Goal: Transaction & Acquisition: Purchase product/service

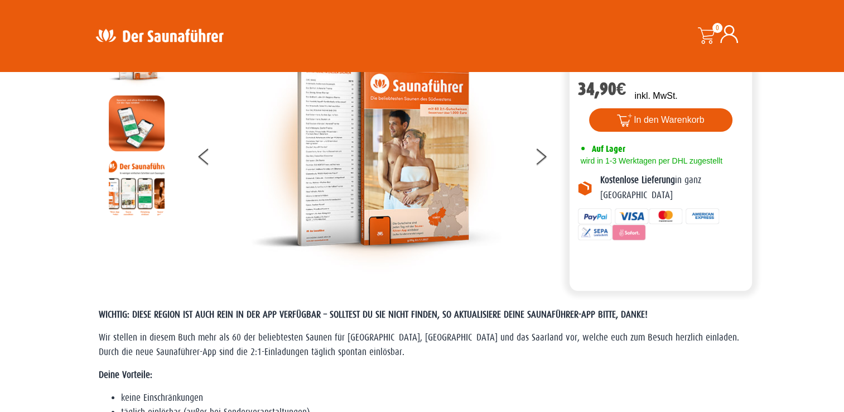
drag, startPoint x: 0, startPoint y: 0, endPoint x: 142, endPoint y: 204, distance: 248.4
click at [142, 204] on img at bounding box center [137, 187] width 56 height 56
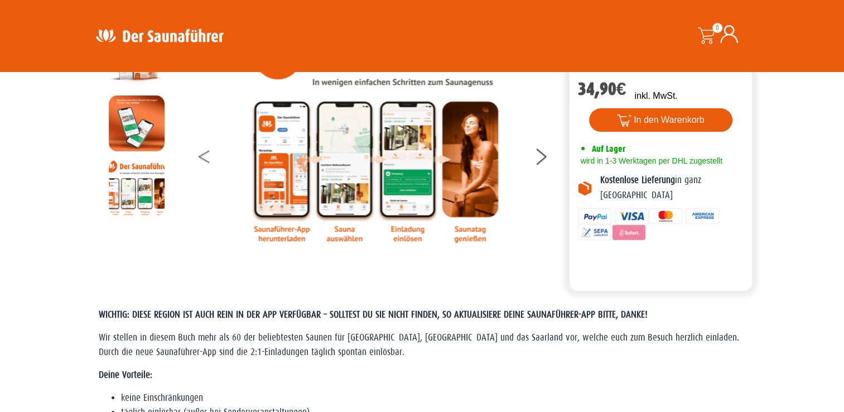
click at [199, 159] on button at bounding box center [213, 158] width 28 height 28
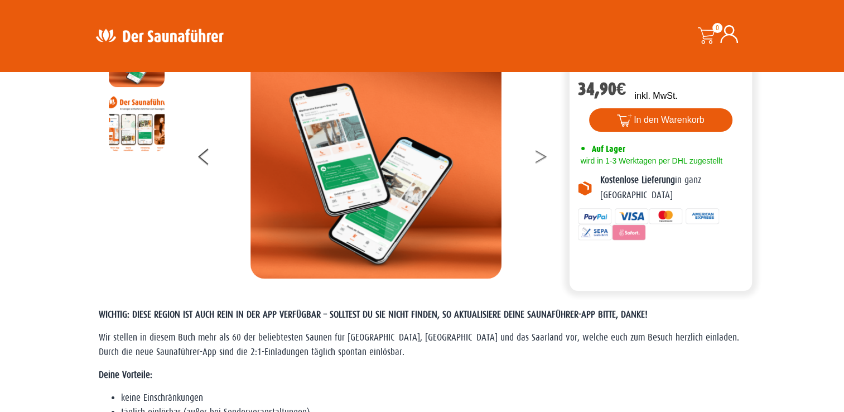
click at [536, 158] on button at bounding box center [548, 158] width 28 height 28
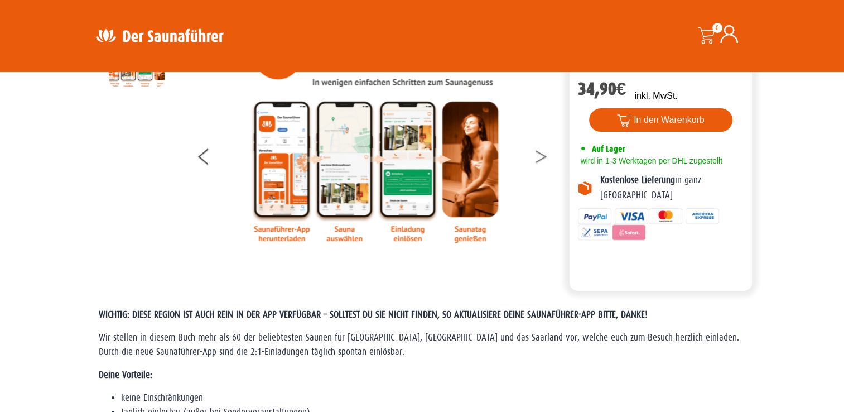
click at [536, 158] on button at bounding box center [548, 158] width 28 height 28
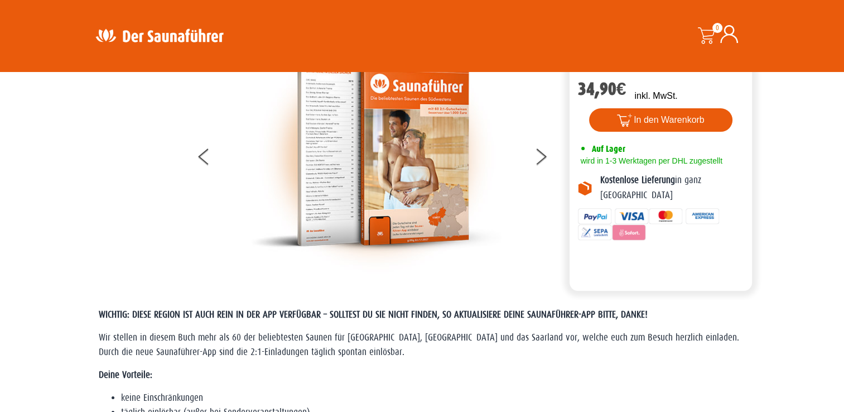
click at [352, 137] on img at bounding box center [375, 154] width 251 height 247
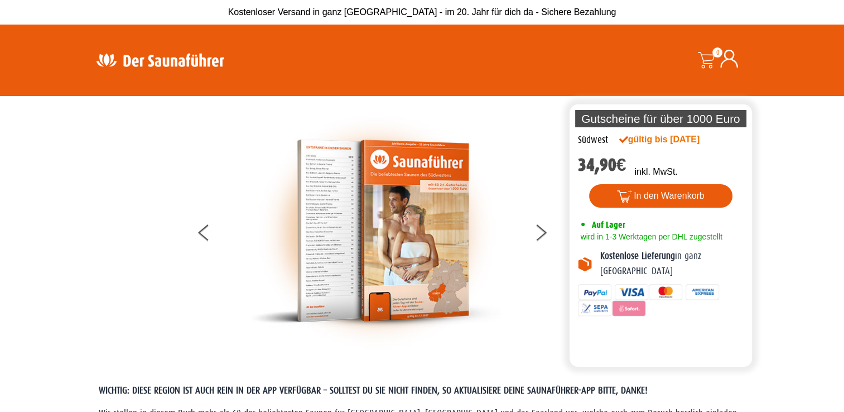
click at [330, 214] on img at bounding box center [375, 230] width 251 height 247
click at [540, 235] on button at bounding box center [548, 234] width 28 height 28
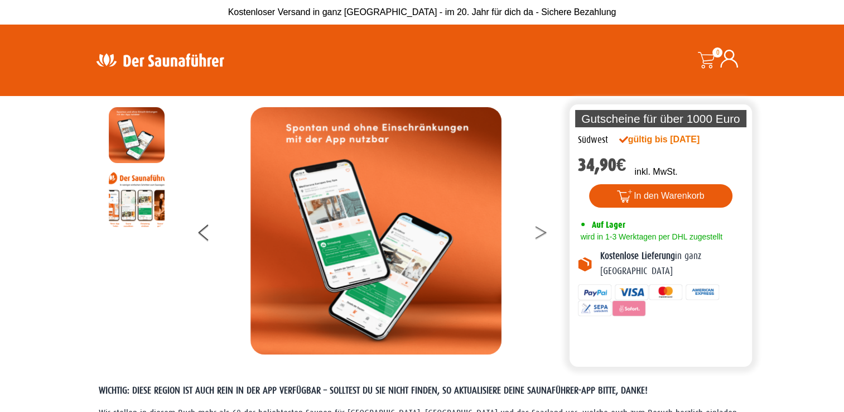
click at [540, 235] on icon at bounding box center [540, 234] width 11 height 7
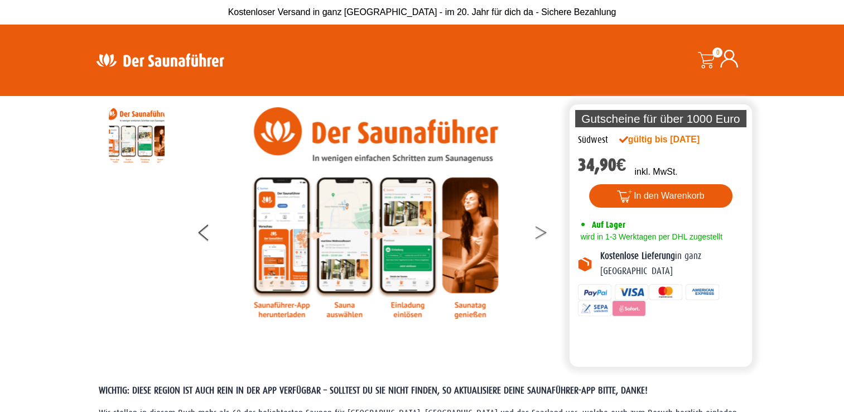
click at [540, 235] on icon at bounding box center [540, 234] width 11 height 7
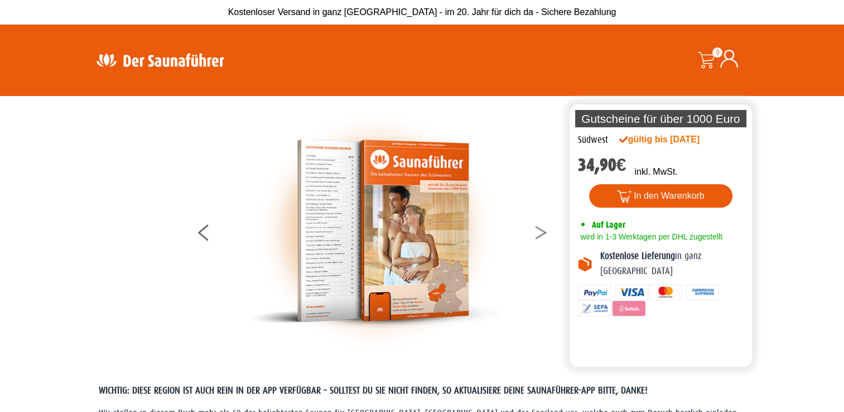
click at [540, 235] on icon at bounding box center [540, 234] width 11 height 7
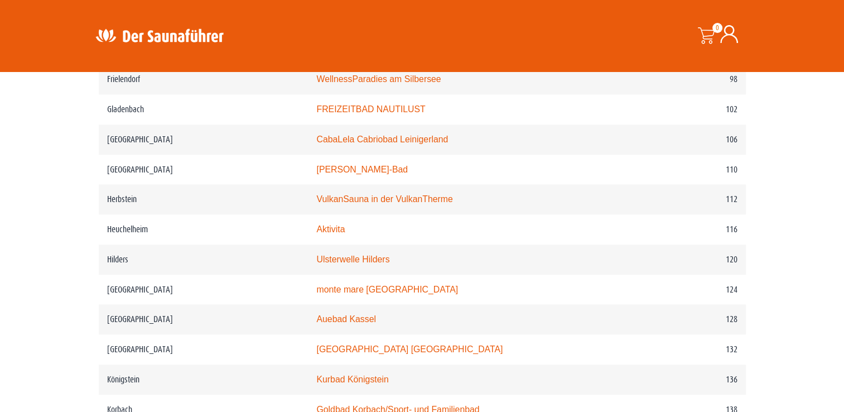
scroll to position [1216, 0]
